Goal: Information Seeking & Learning: Learn about a topic

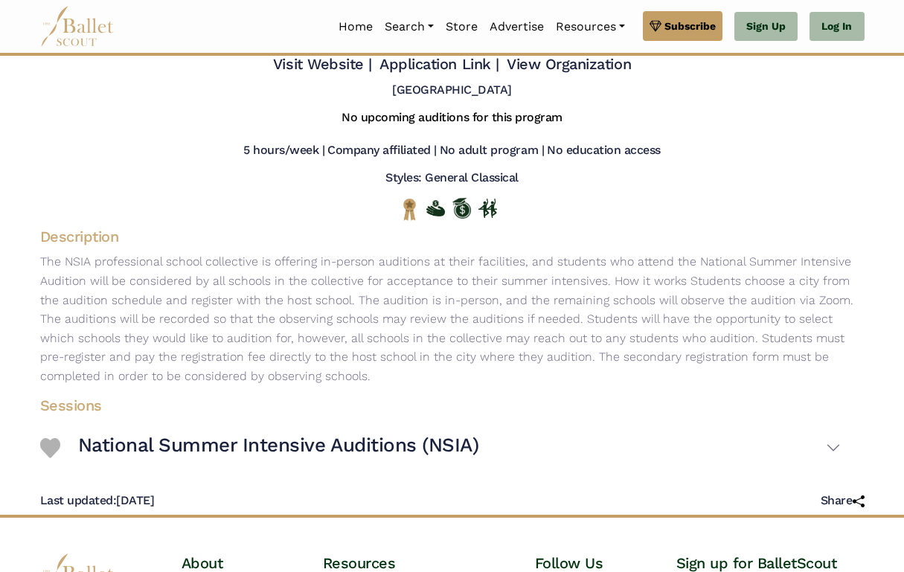
scroll to position [98, 0]
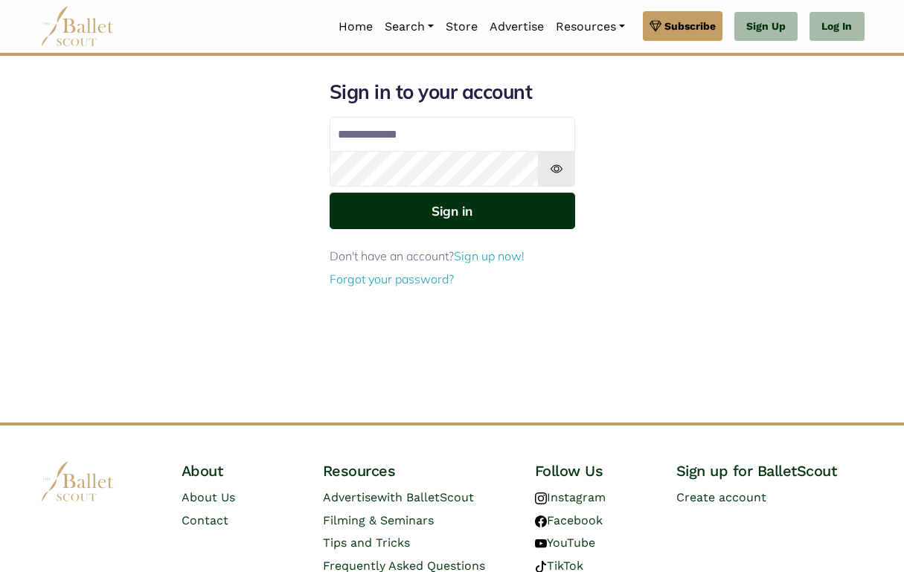
type input "**********"
click at [421, 203] on button "Sign in" at bounding box center [453, 211] width 246 height 36
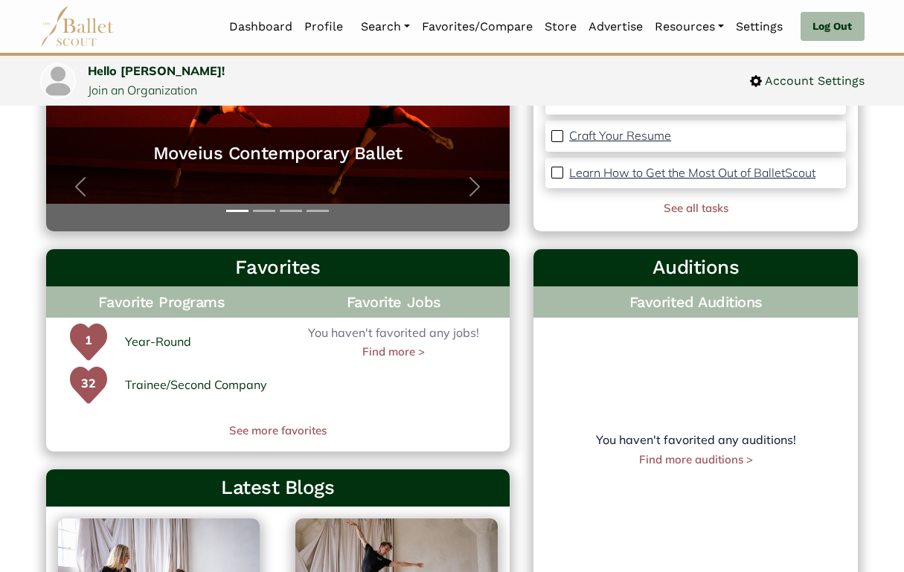
scroll to position [334, 0]
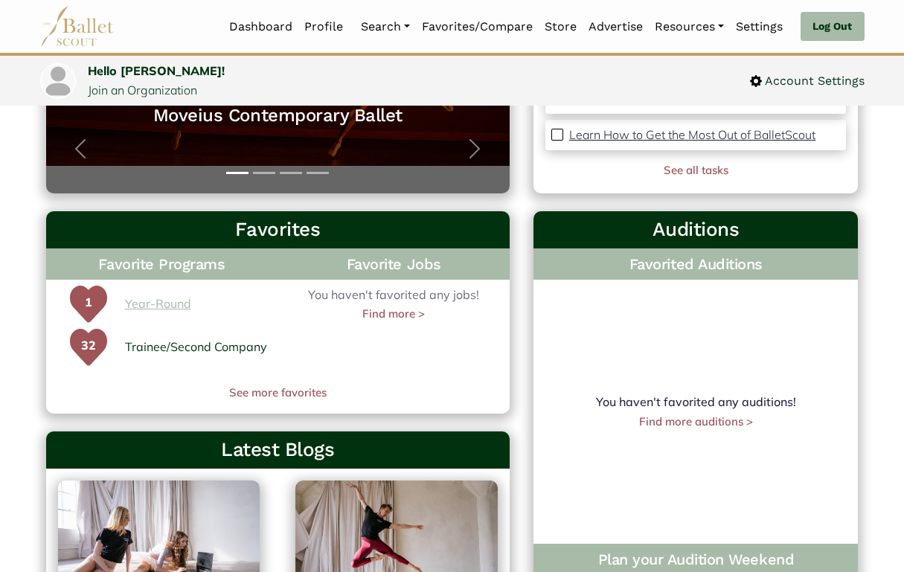
click at [147, 304] on link "Year-Round" at bounding box center [158, 304] width 66 height 19
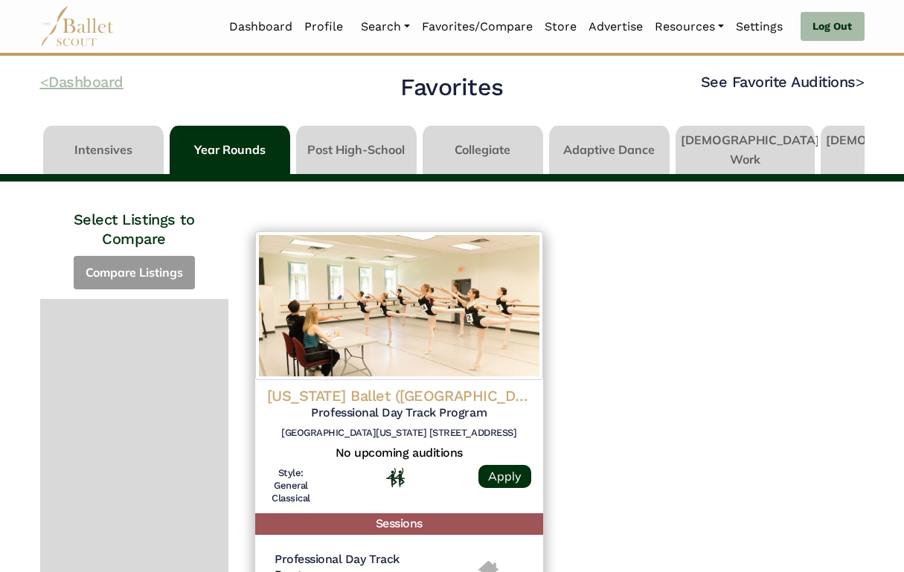
click at [63, 85] on link "< Dashboard" at bounding box center [81, 82] width 83 height 18
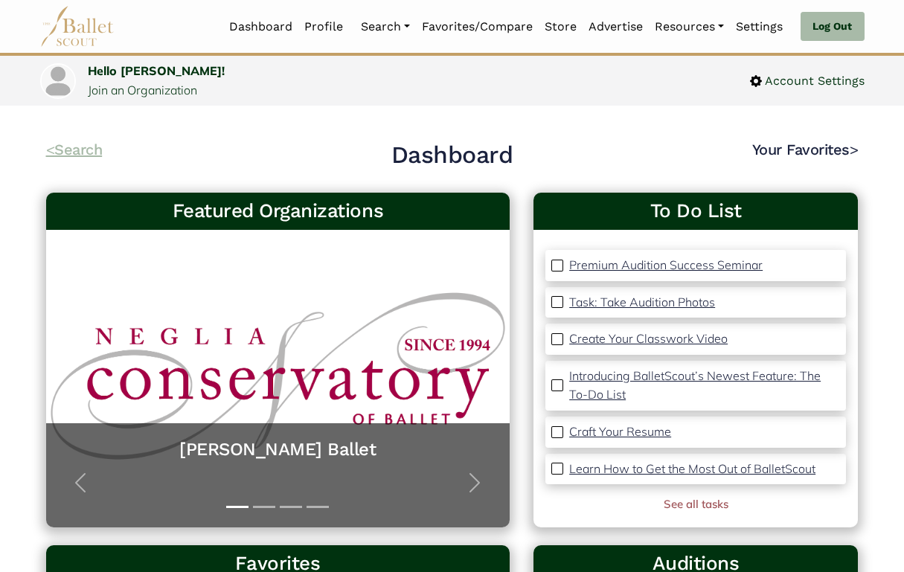
click at [69, 152] on link "< Search" at bounding box center [74, 150] width 57 height 18
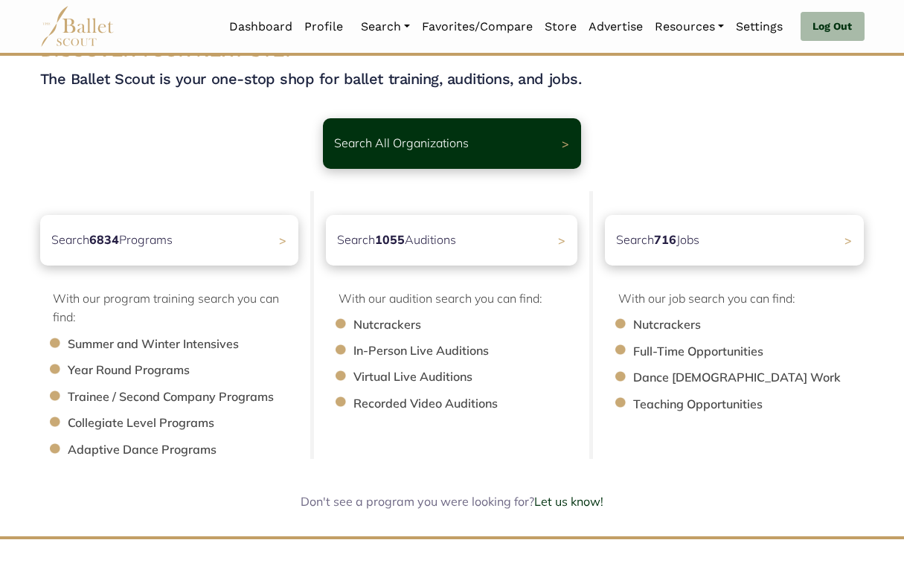
scroll to position [22, 0]
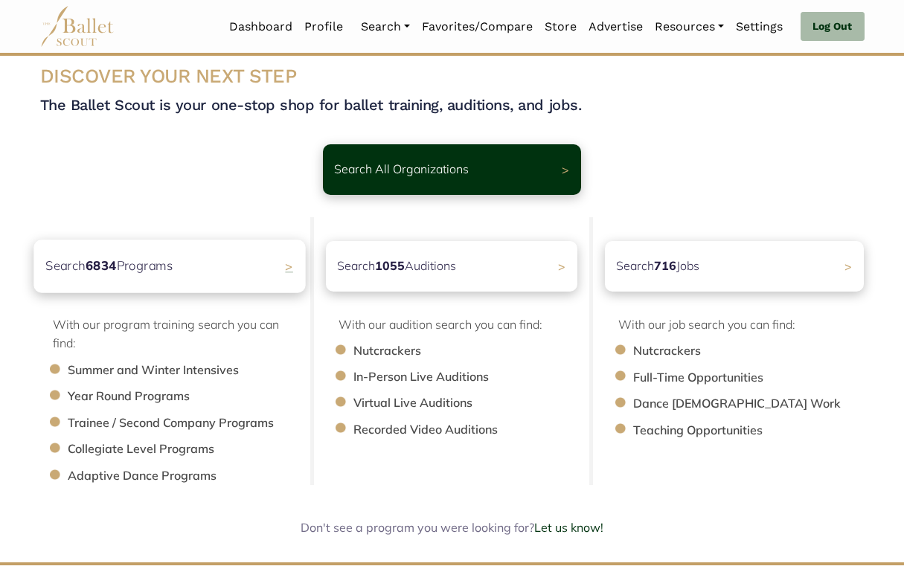
click at [108, 260] on b "6834" at bounding box center [100, 265] width 31 height 16
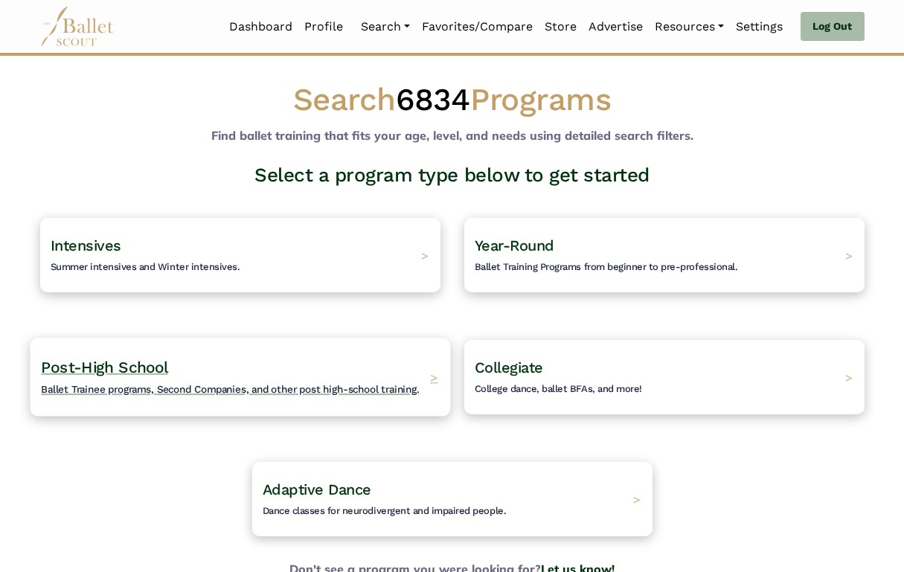
click at [172, 368] on h4 "Post-High School Ballet Trainee programs, Second Companies, and other post high…" at bounding box center [230, 377] width 378 height 41
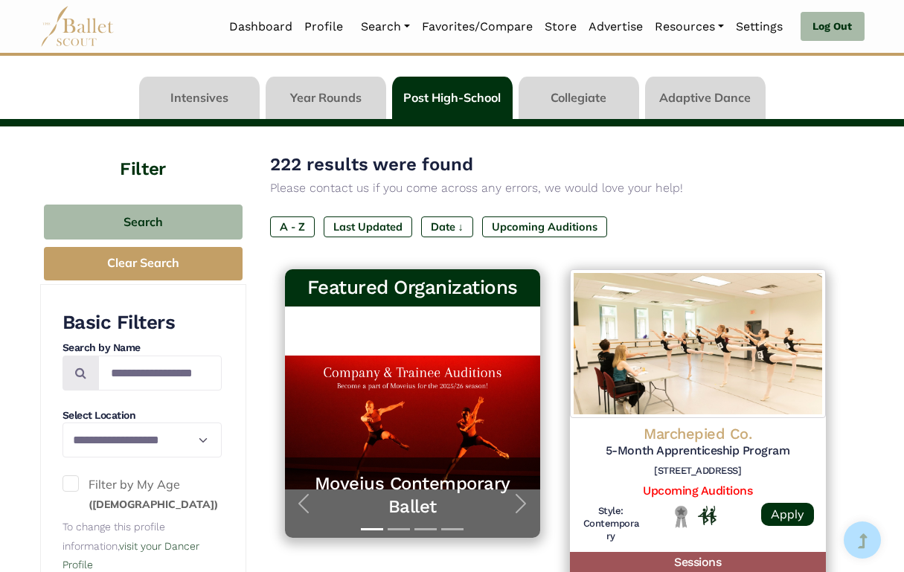
scroll to position [50, 0]
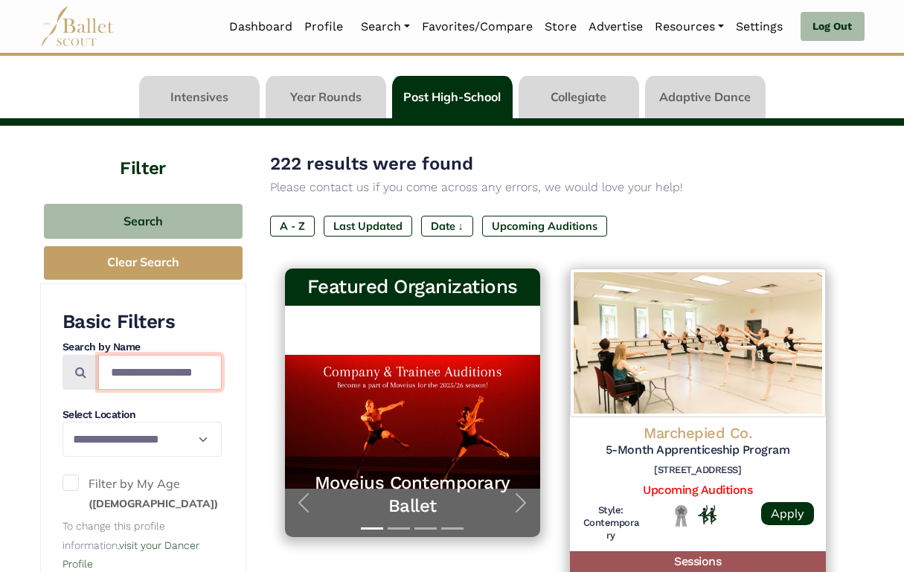
click at [119, 378] on input "Search by names..." at bounding box center [160, 372] width 124 height 35
type input "**********"
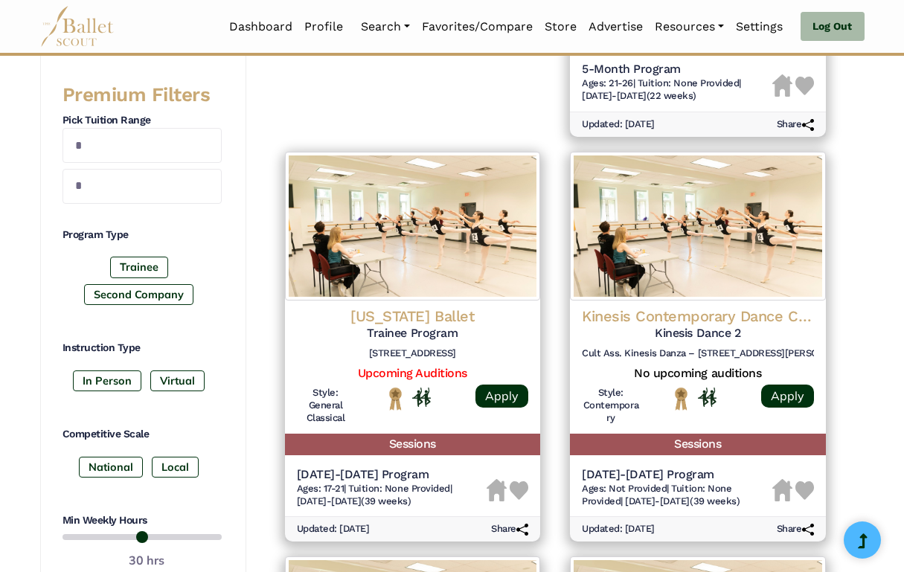
scroll to position [875, 0]
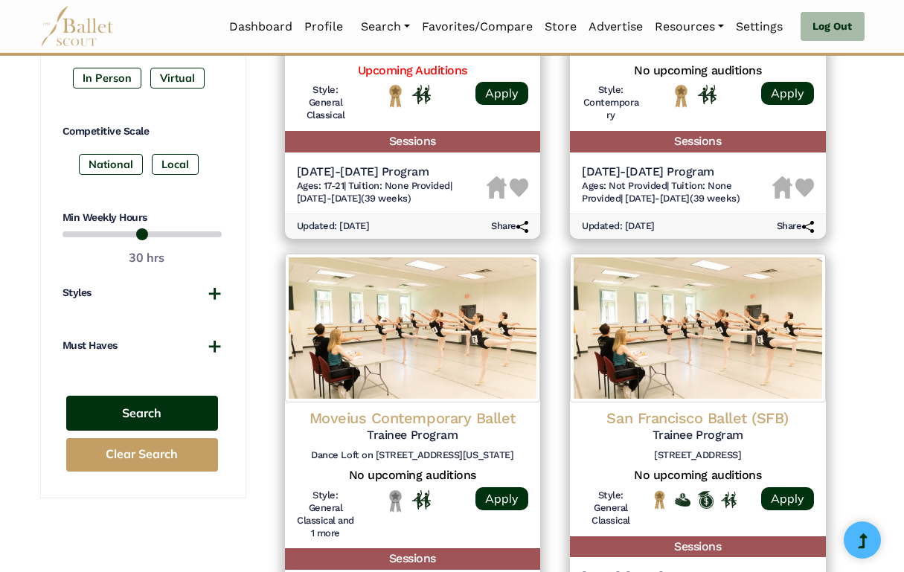
click at [156, 412] on button "Search" at bounding box center [142, 413] width 152 height 35
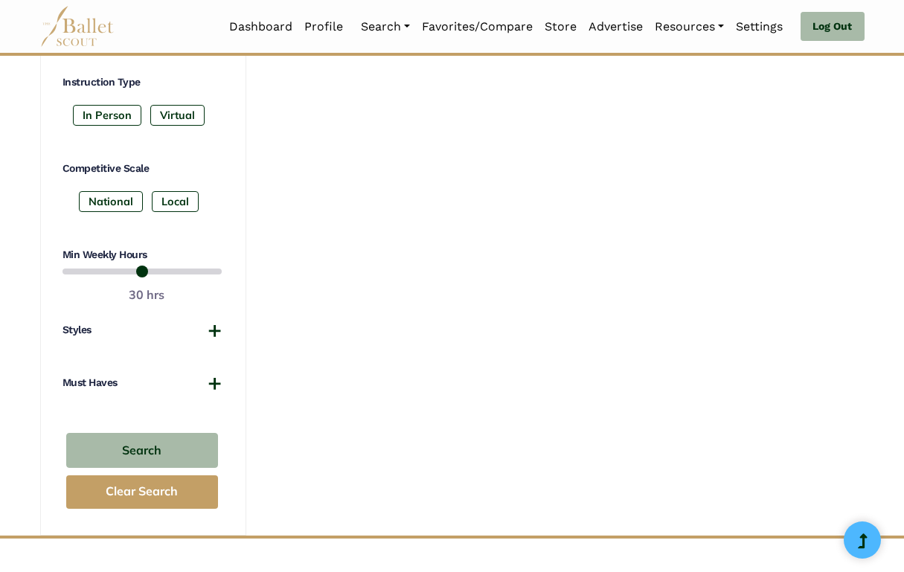
scroll to position [865, 0]
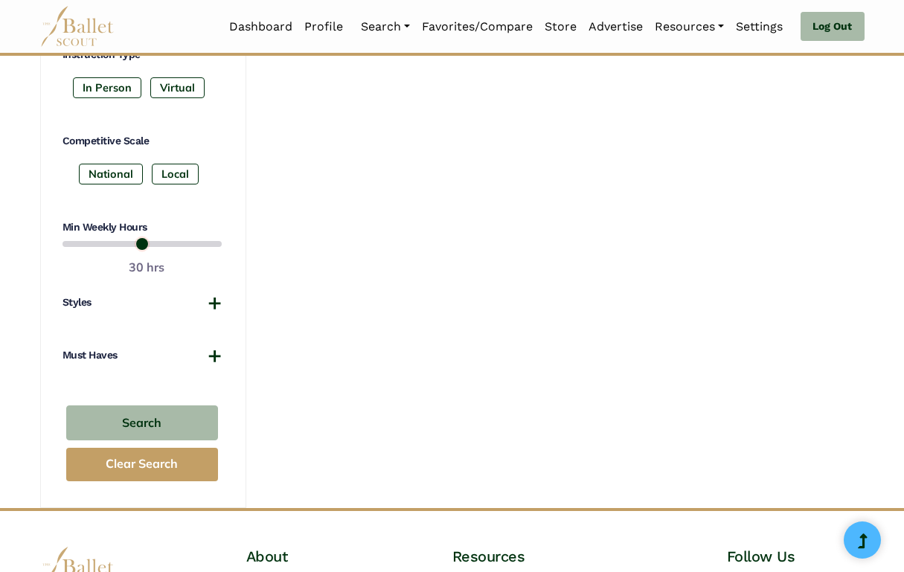
drag, startPoint x: 178, startPoint y: 244, endPoint x: 25, endPoint y: 250, distance: 153.4
type input "*"
click at [63, 250] on input "range" at bounding box center [142, 244] width 159 height 18
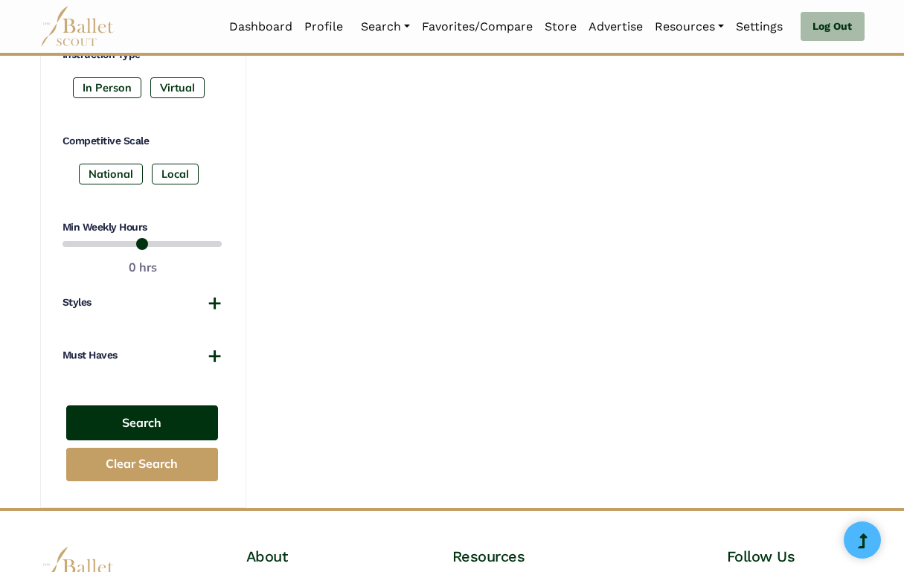
click at [111, 419] on button "Search" at bounding box center [142, 423] width 152 height 35
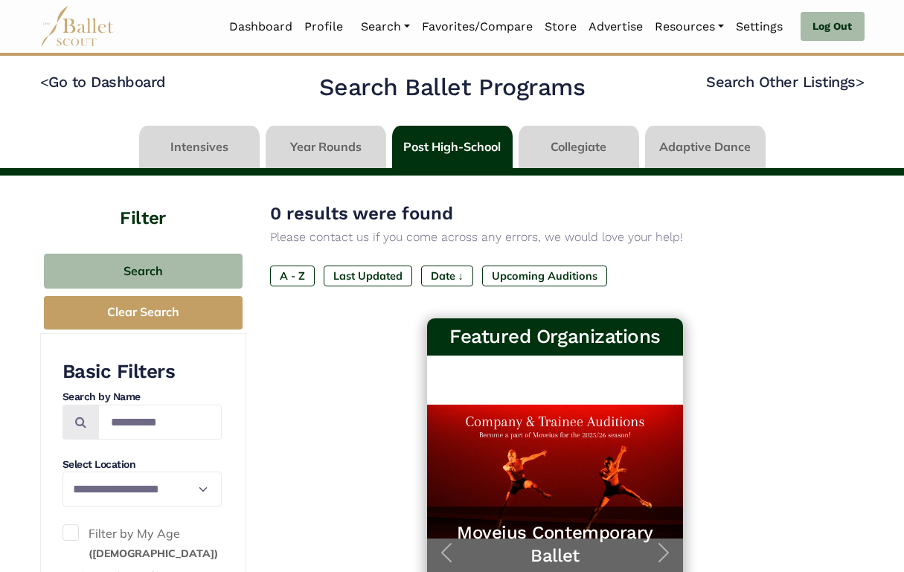
click at [310, 141] on link at bounding box center [326, 147] width 121 height 42
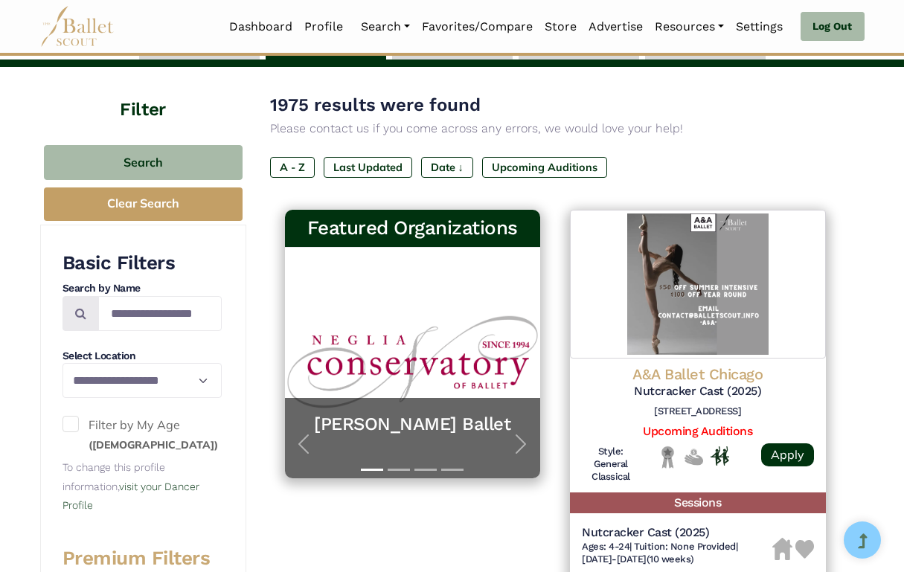
scroll to position [128, 0]
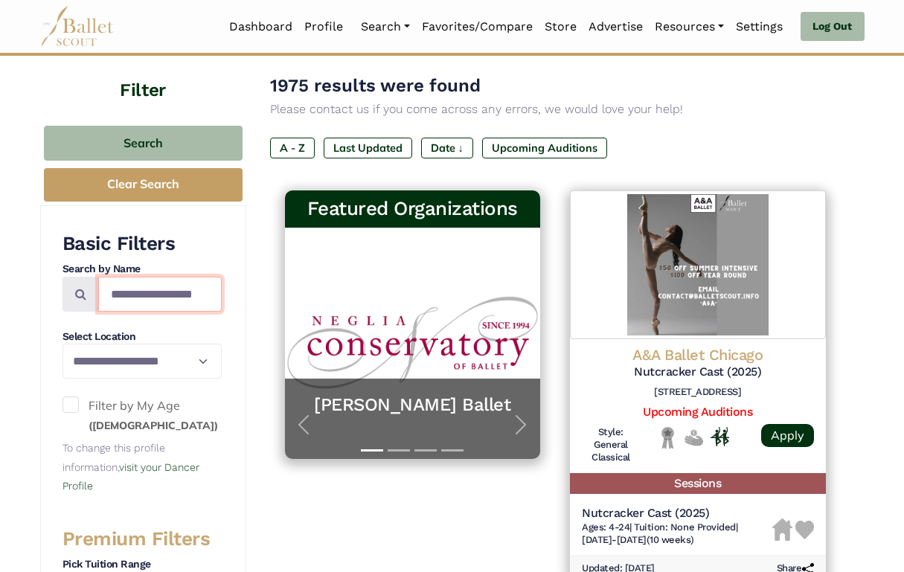
click at [172, 299] on input "Search by names..." at bounding box center [160, 294] width 124 height 35
type input "**********"
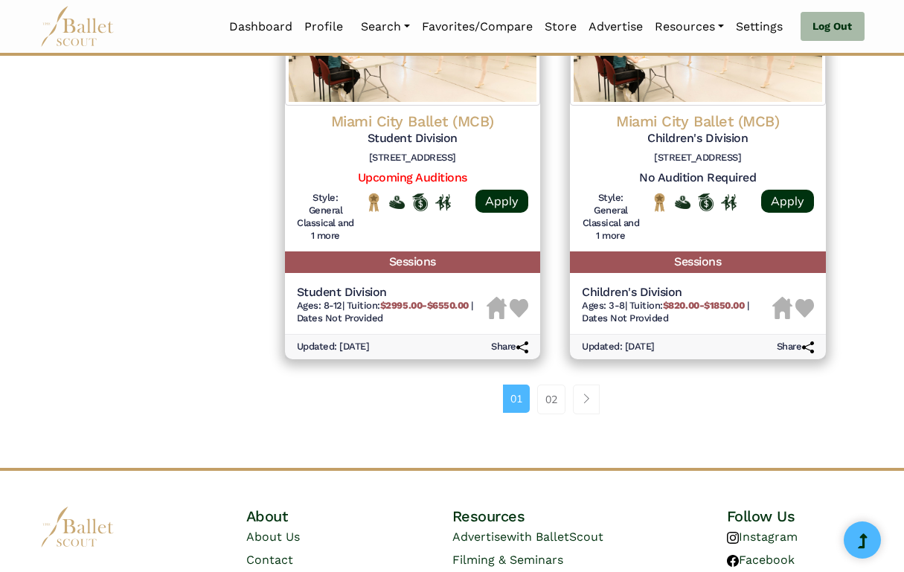
scroll to position [2116, 0]
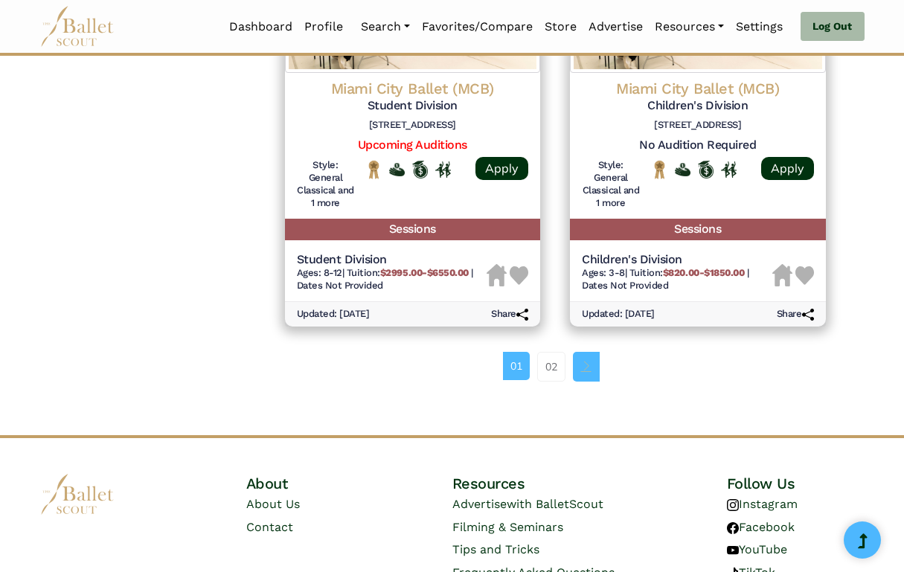
click at [584, 369] on span "Page navigation example" at bounding box center [586, 366] width 10 height 10
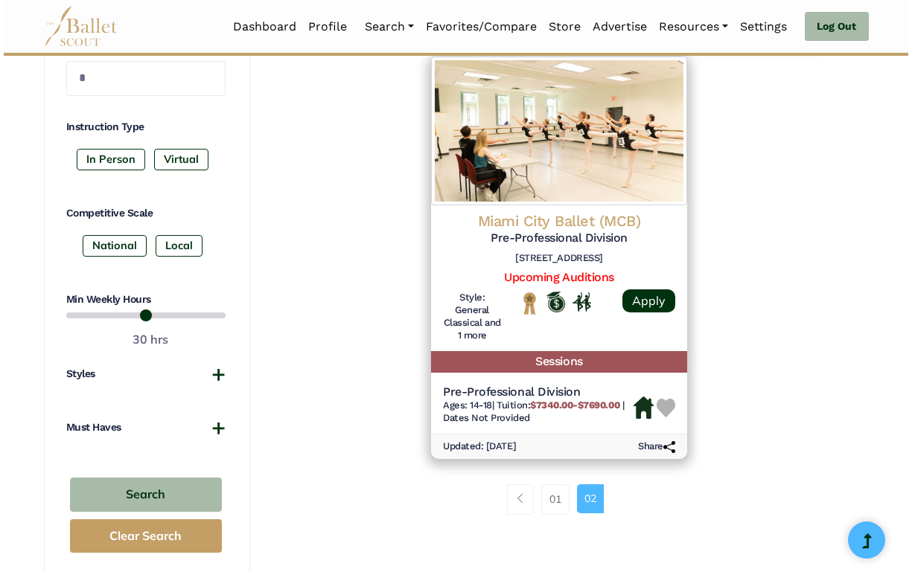
scroll to position [682, 0]
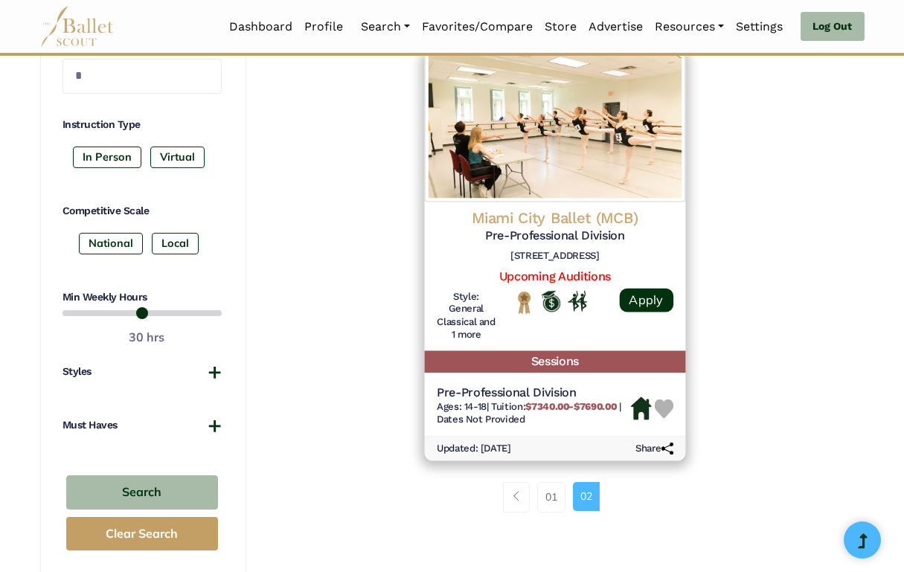
click at [538, 242] on h5 "Pre-Professional Division" at bounding box center [555, 236] width 237 height 16
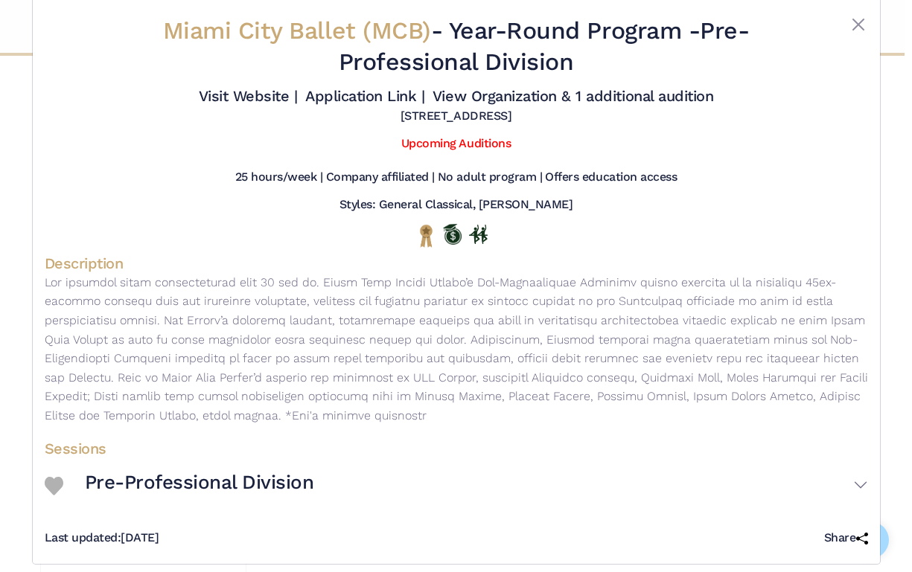
scroll to position [21, 0]
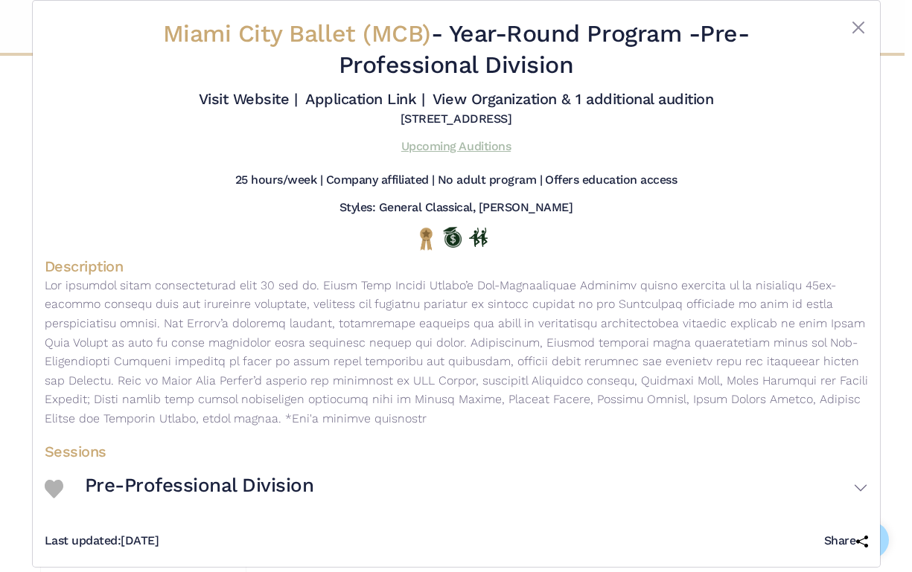
click at [428, 150] on link "Upcoming Auditions" at bounding box center [455, 146] width 109 height 14
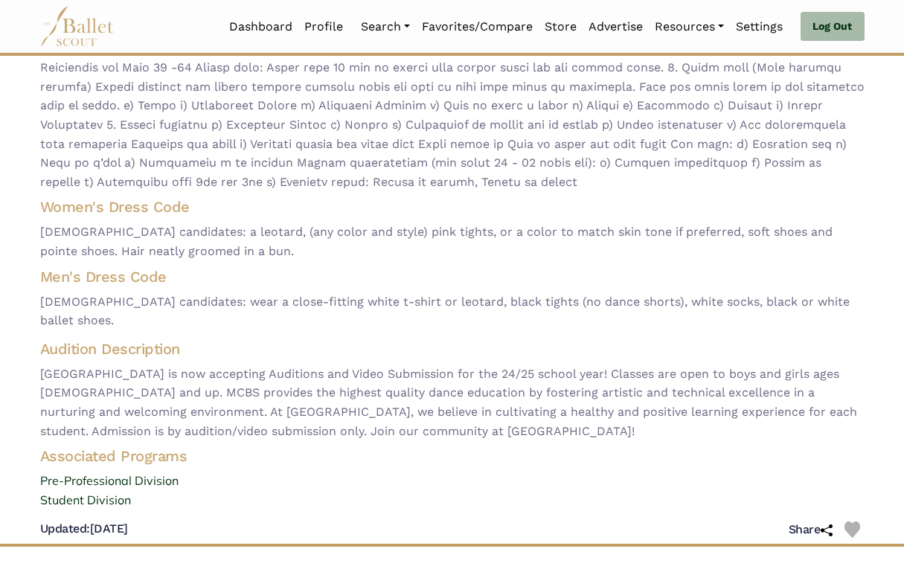
scroll to position [606, 0]
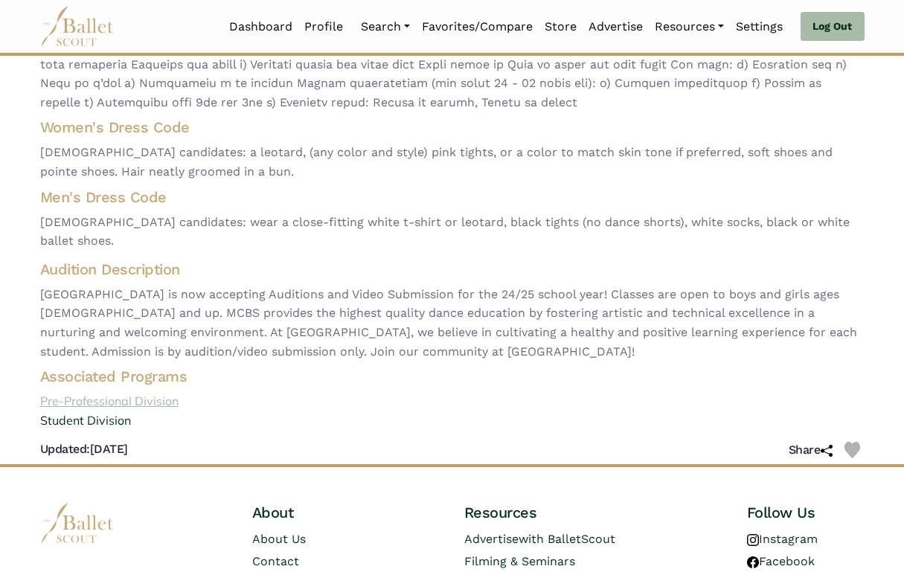
click at [166, 392] on link "Pre-Professional Division" at bounding box center [452, 401] width 848 height 19
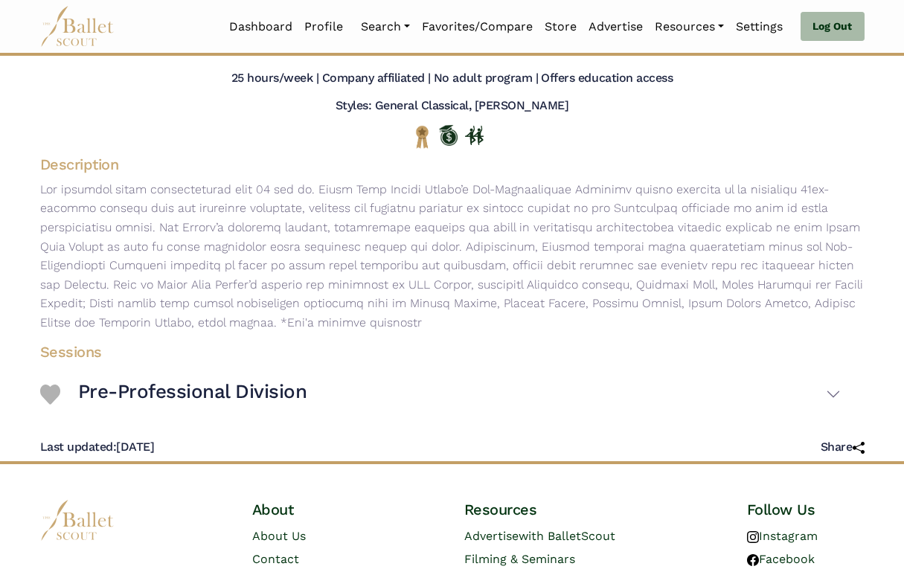
scroll to position [235, 0]
